Goal: Navigation & Orientation: Find specific page/section

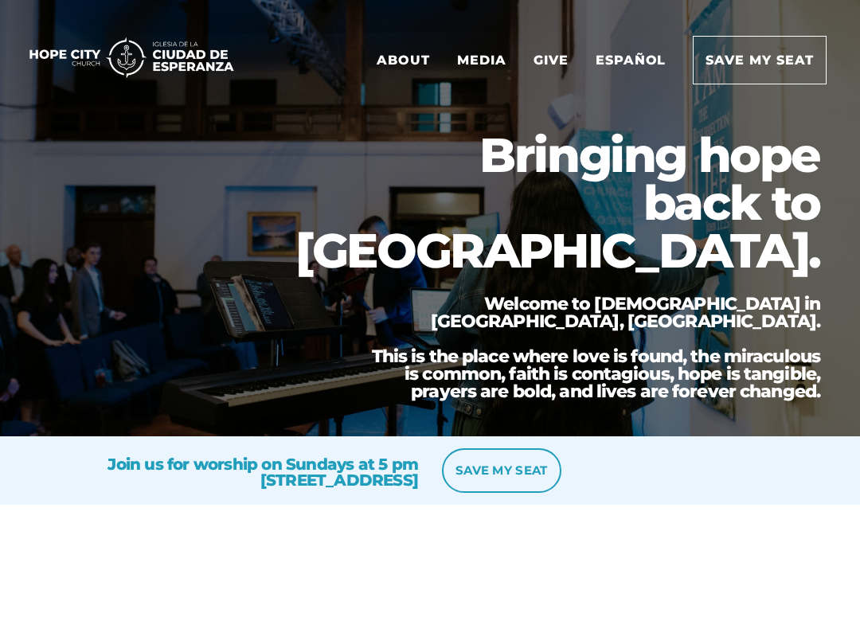
click at [410, 61] on link "About" at bounding box center [403, 60] width 77 height 47
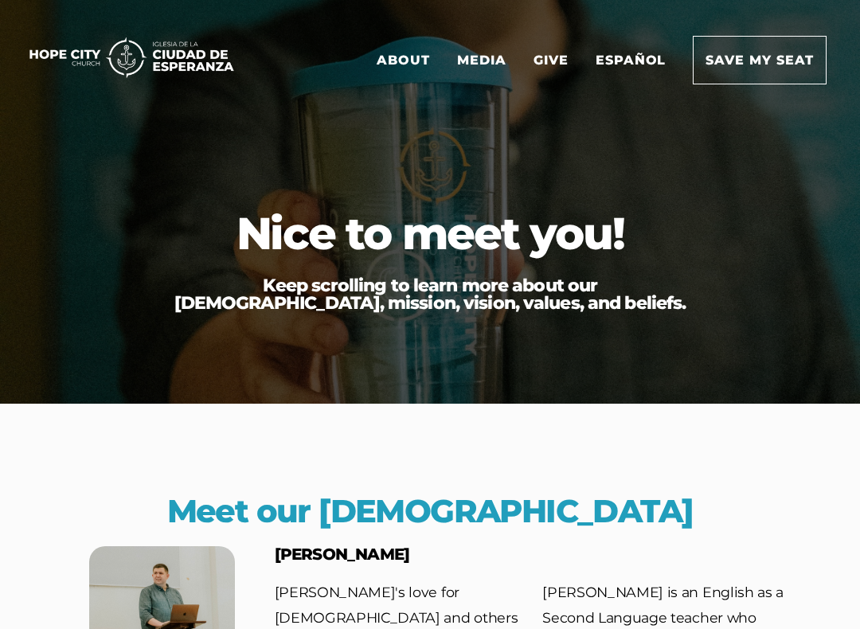
click at [484, 72] on link "Media" at bounding box center [481, 60] width 73 height 47
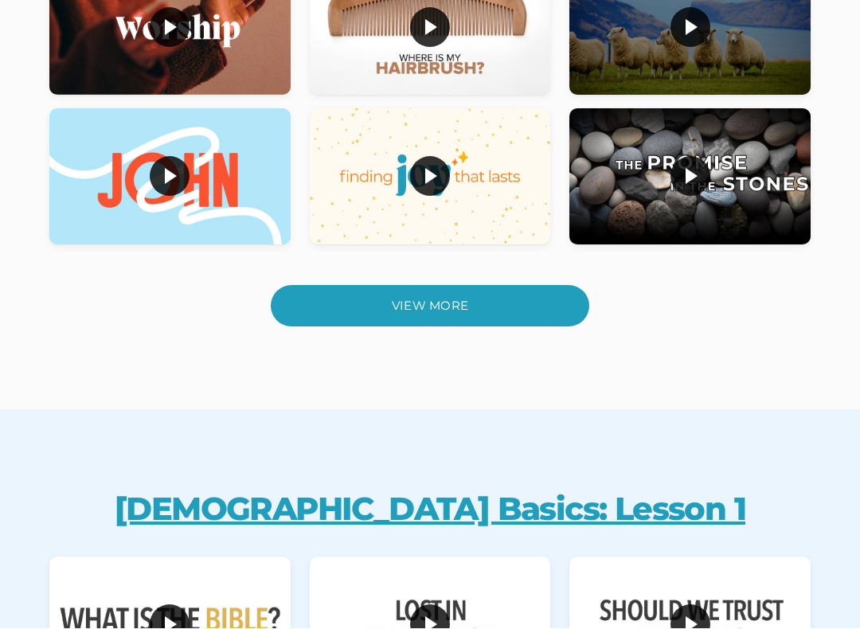
scroll to position [593, 0]
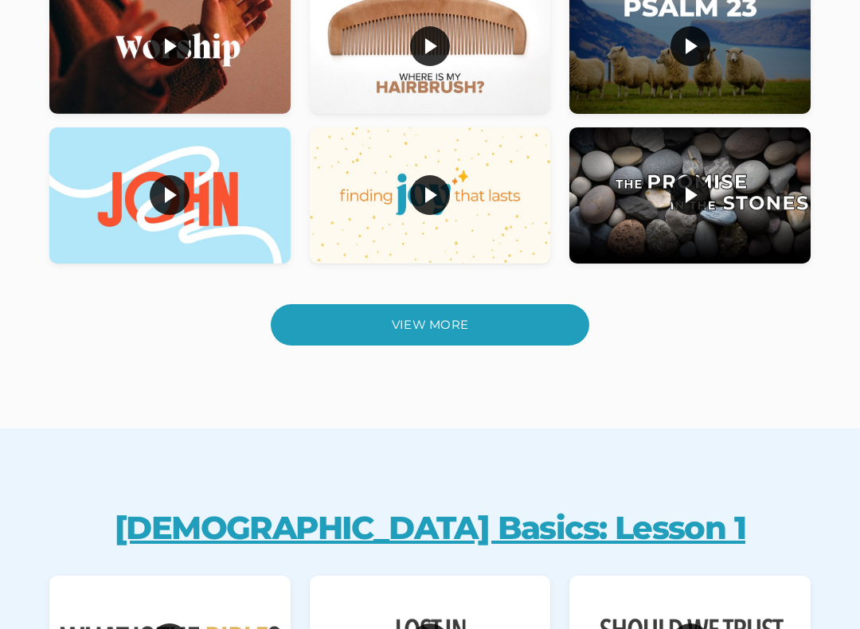
click at [539, 331] on div "View More" at bounding box center [430, 324] width 319 height 41
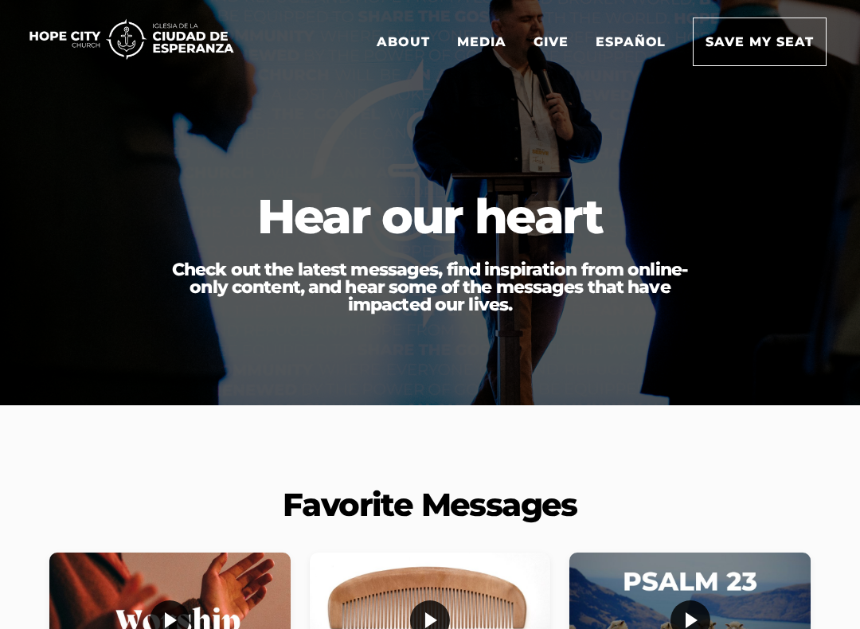
scroll to position [0, 0]
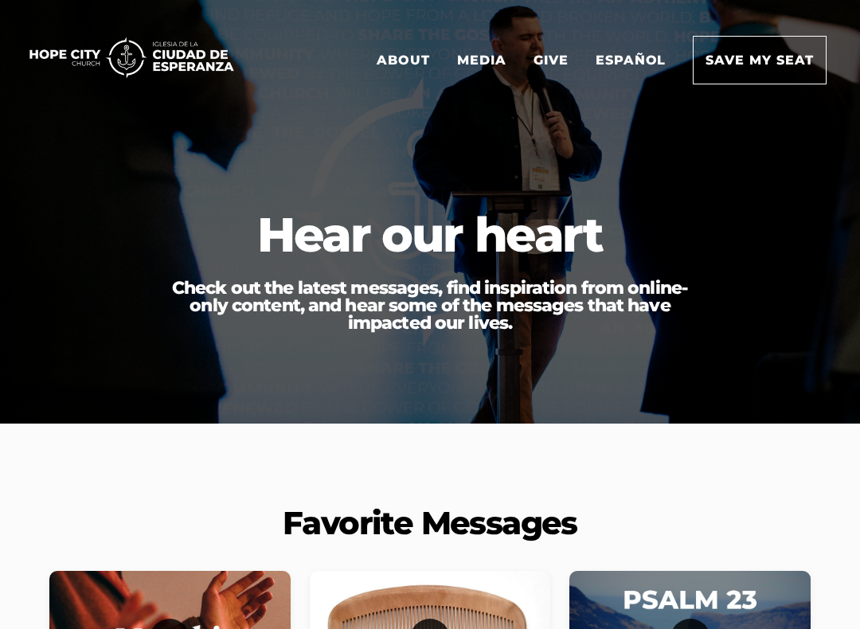
click at [105, 53] on img at bounding box center [131, 57] width 231 height 47
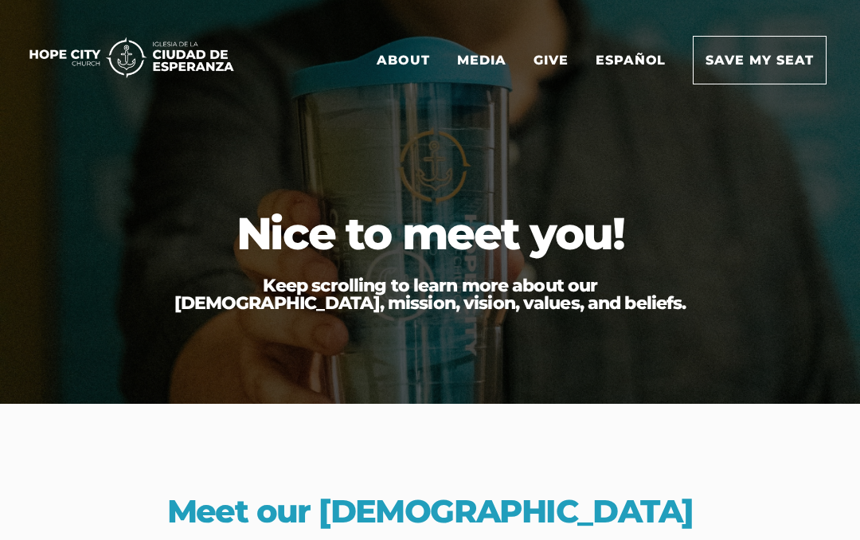
scroll to position [1, 0]
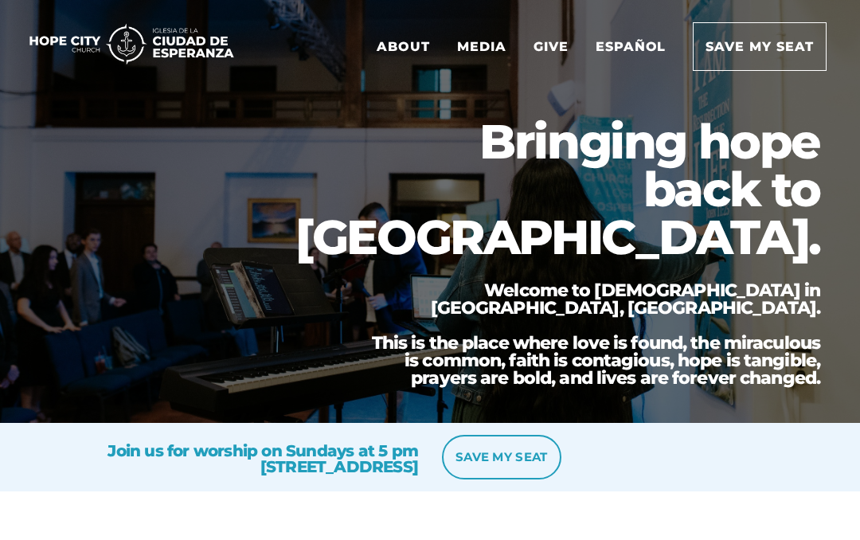
scroll to position [18, 0]
